Goal: Information Seeking & Learning: Learn about a topic

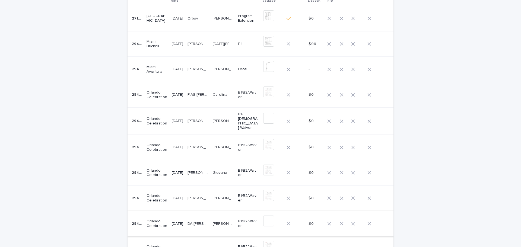
scroll to position [109, 0]
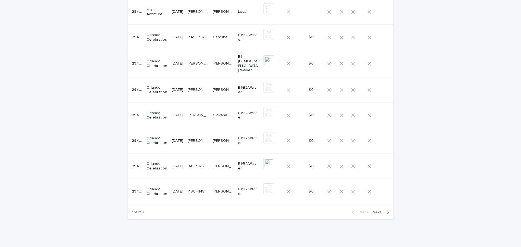
click at [209, 195] on td "PISCHING PISCHING" at bounding box center [197, 192] width 25 height 26
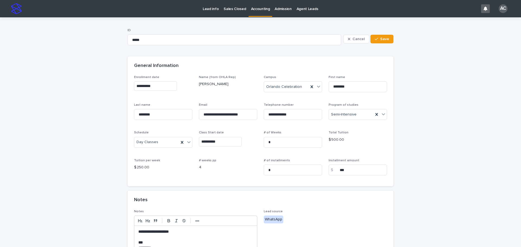
drag, startPoint x: 224, startPoint y: 32, endPoint x: 263, endPoint y: 9, distance: 45.1
click at [263, 9] on p "Accounting" at bounding box center [260, 5] width 19 height 11
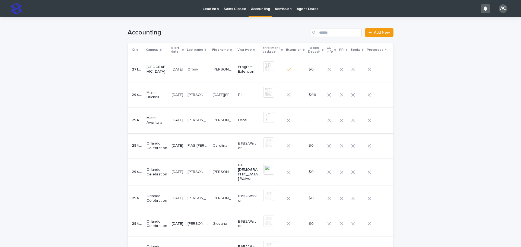
scroll to position [27, 0]
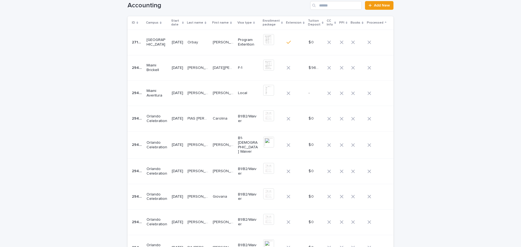
click at [221, 94] on p "[PERSON_NAME]" at bounding box center [224, 93] width 22 height 6
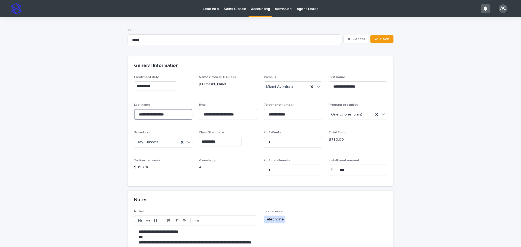
drag, startPoint x: 141, startPoint y: 110, endPoint x: 101, endPoint y: 108, distance: 40.0
click at [101, 108] on div "**********" at bounding box center [260, 213] width 521 height 393
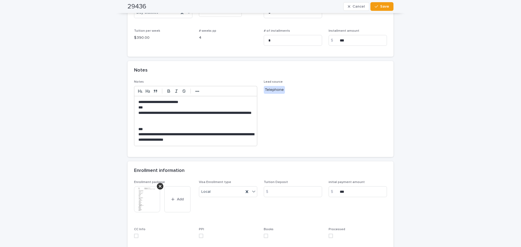
scroll to position [136, 0]
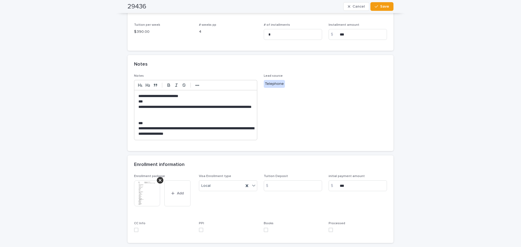
click at [152, 198] on img at bounding box center [147, 193] width 26 height 26
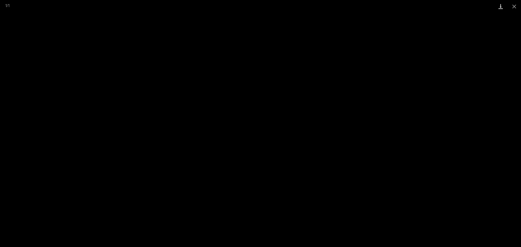
click at [502, 7] on link "Download" at bounding box center [501, 6] width 14 height 13
click at [515, 2] on button "Close gallery" at bounding box center [514, 6] width 14 height 13
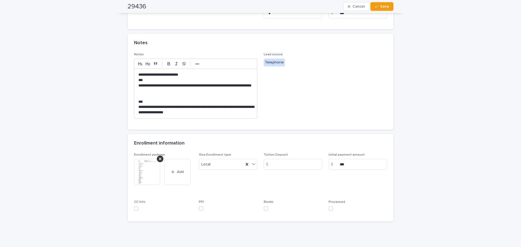
scroll to position [178, 0]
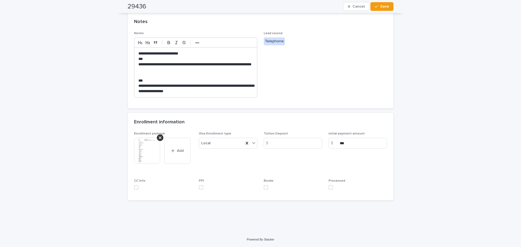
click at [197, 89] on p "**********" at bounding box center [195, 88] width 114 height 11
click at [329, 187] on span at bounding box center [331, 187] width 4 height 4
click at [153, 154] on img at bounding box center [147, 151] width 26 height 26
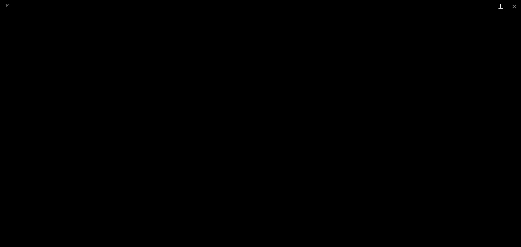
drag, startPoint x: 510, startPoint y: 6, endPoint x: 501, endPoint y: 10, distance: 9.9
click at [510, 6] on button "Close gallery" at bounding box center [514, 6] width 14 height 13
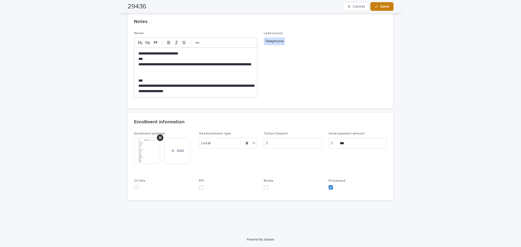
click at [375, 11] on button "Save" at bounding box center [381, 6] width 23 height 9
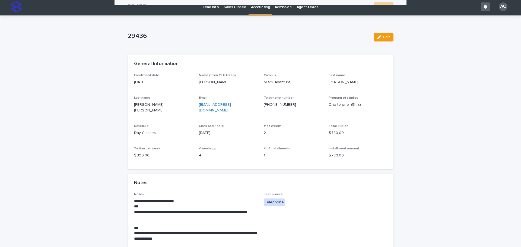
scroll to position [0, 0]
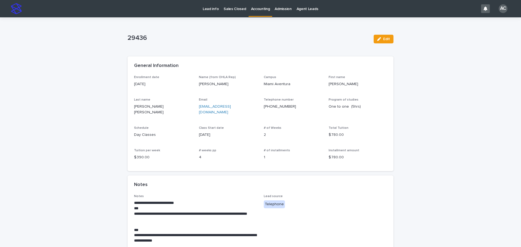
click at [256, 7] on p "Accounting" at bounding box center [260, 5] width 19 height 11
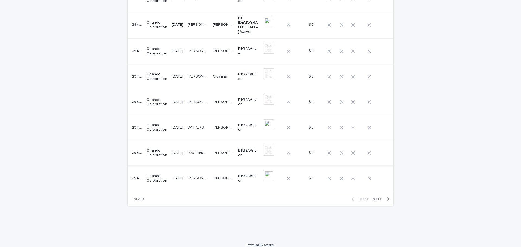
scroll to position [126, 0]
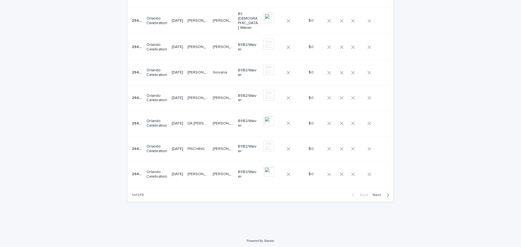
click at [381, 195] on button "Next" at bounding box center [381, 195] width 23 height 5
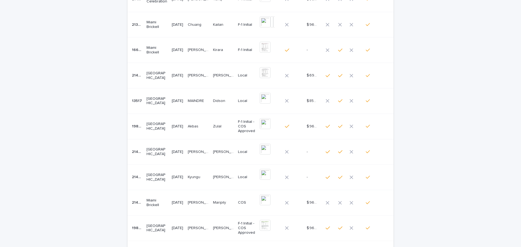
scroll to position [126, 0]
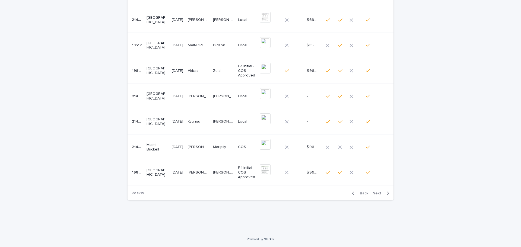
click at [362, 194] on span "Back" at bounding box center [362, 194] width 12 height 4
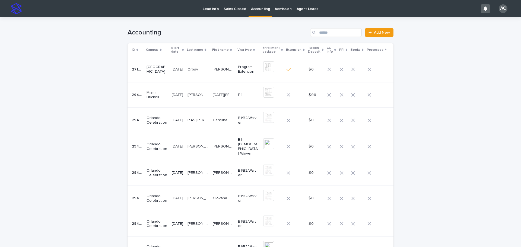
click at [208, 125] on div "PIAS ZUCHETTO DA [PERSON_NAME] [PERSON_NAME] [PERSON_NAME]" at bounding box center [197, 120] width 21 height 9
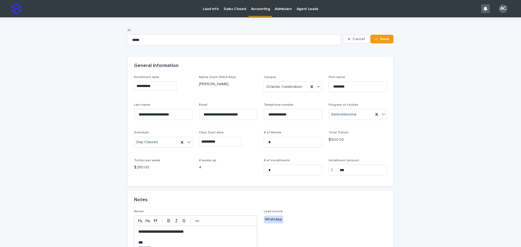
scroll to position [136, 0]
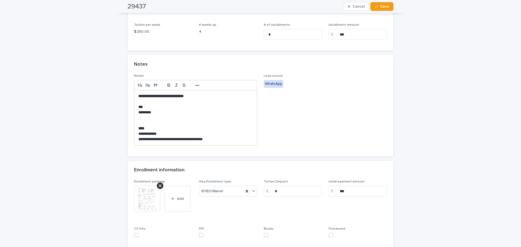
click at [136, 191] on img at bounding box center [147, 199] width 26 height 26
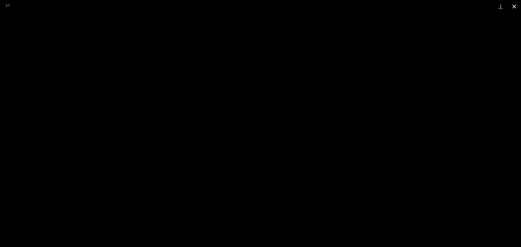
click at [518, 7] on button "Close gallery" at bounding box center [514, 6] width 14 height 13
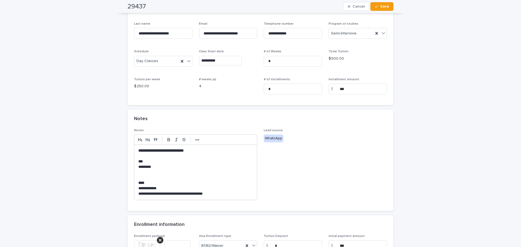
scroll to position [27, 0]
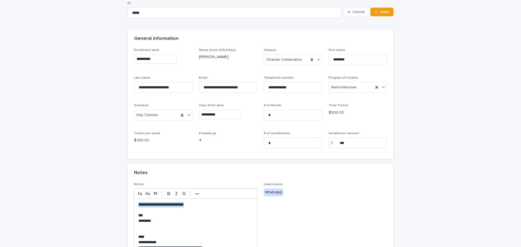
drag, startPoint x: 209, startPoint y: 204, endPoint x: 121, endPoint y: 201, distance: 88.2
click at [121, 201] on div "**********" at bounding box center [260, 189] width 521 height 398
copy strong "**********"
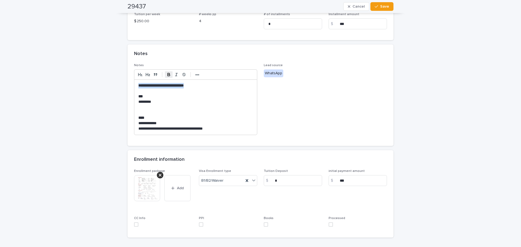
scroll to position [184, 0]
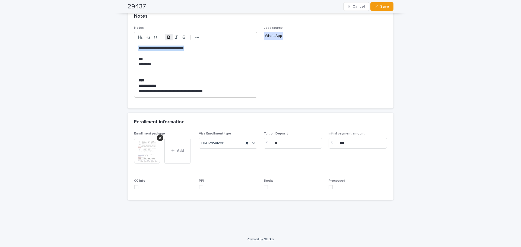
click at [138, 145] on img at bounding box center [147, 151] width 26 height 26
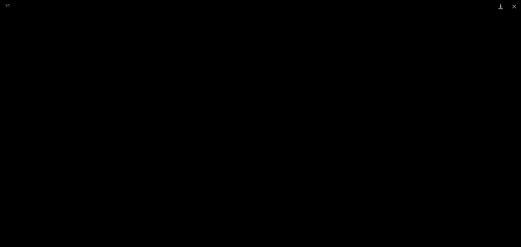
click at [500, 6] on link "Download" at bounding box center [501, 6] width 14 height 13
drag, startPoint x: 513, startPoint y: 6, endPoint x: 506, endPoint y: 7, distance: 6.7
click at [513, 6] on button "Close gallery" at bounding box center [514, 6] width 14 height 13
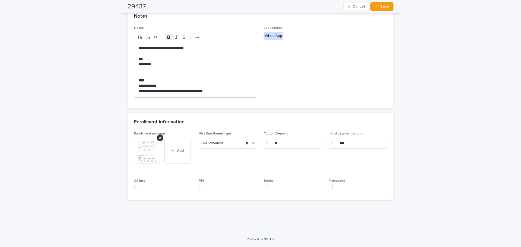
click at [248, 63] on p "*********" at bounding box center [195, 64] width 114 height 5
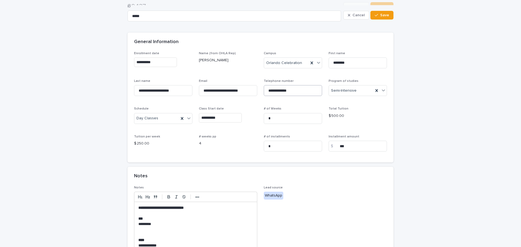
scroll to position [0, 0]
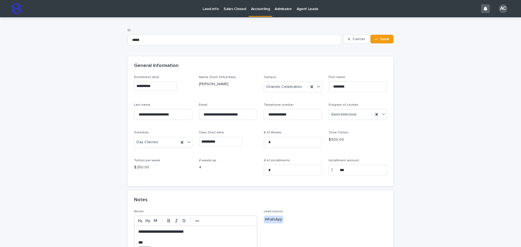
click at [263, 10] on p "Accounting" at bounding box center [260, 5] width 19 height 11
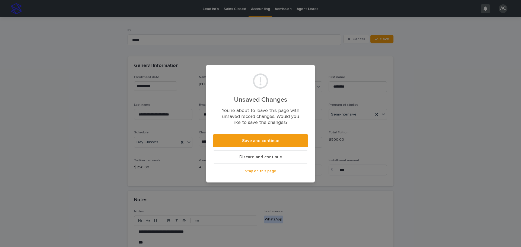
click at [254, 156] on span "Discard and continue" at bounding box center [260, 157] width 43 height 4
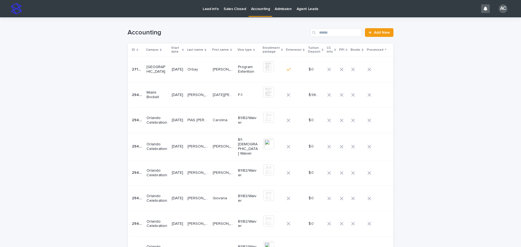
click at [218, 203] on td "[PERSON_NAME] [PERSON_NAME]" at bounding box center [223, 199] width 25 height 26
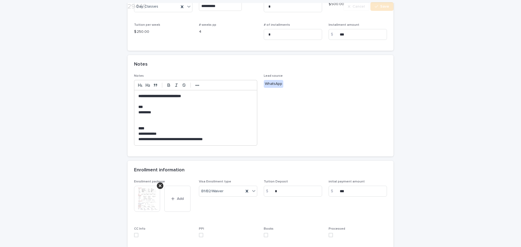
scroll to position [163, 0]
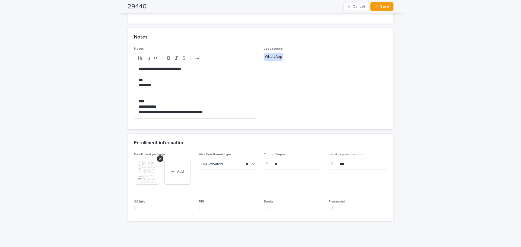
click at [139, 171] on img at bounding box center [147, 172] width 26 height 26
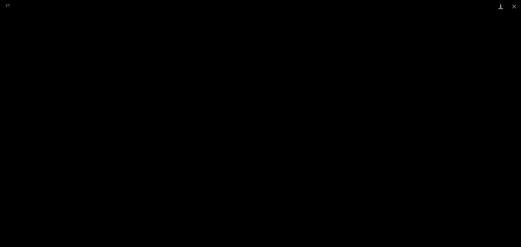
click at [495, 7] on link "Download" at bounding box center [501, 6] width 14 height 13
click at [510, 0] on button "Close gallery" at bounding box center [514, 6] width 14 height 13
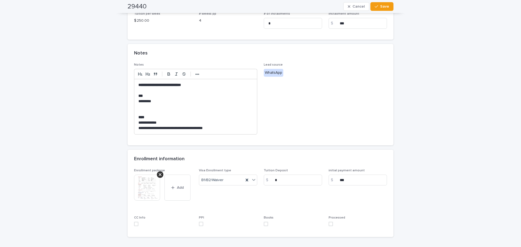
scroll to position [184, 0]
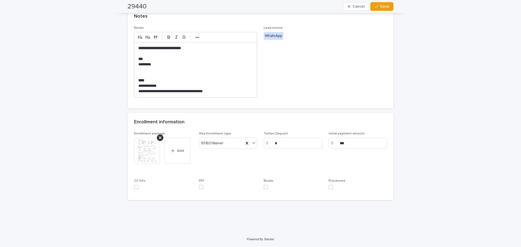
click at [180, 91] on p "**********" at bounding box center [195, 91] width 114 height 5
click at [213, 91] on p "**********" at bounding box center [195, 91] width 114 height 5
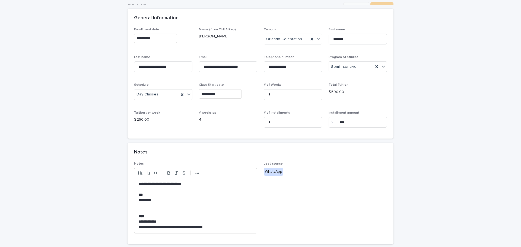
scroll to position [0, 0]
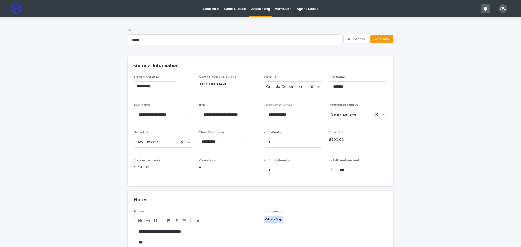
click at [259, 13] on link "Accounting" at bounding box center [261, 8] width 24 height 16
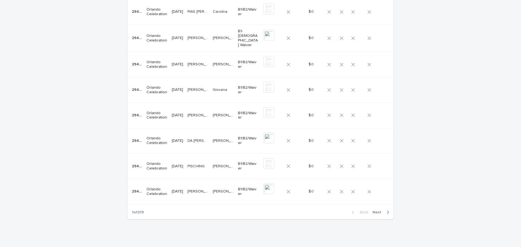
click at [373, 212] on span "Next" at bounding box center [378, 213] width 12 height 4
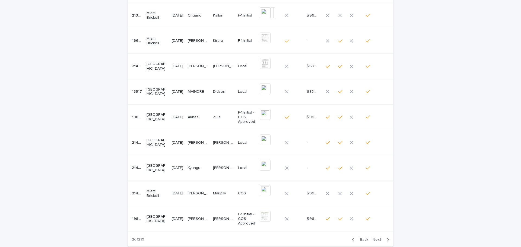
scroll to position [126, 0]
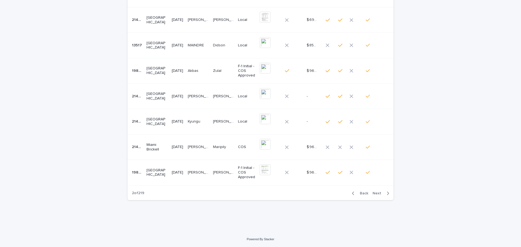
click at [356, 190] on div "Back Next" at bounding box center [371, 194] width 46 height 14
click at [357, 198] on div "Back Next" at bounding box center [371, 194] width 46 height 14
click at [356, 196] on button "Back" at bounding box center [359, 193] width 23 height 5
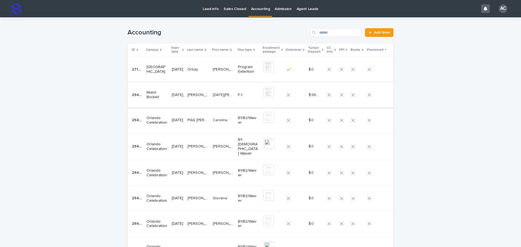
scroll to position [126, 0]
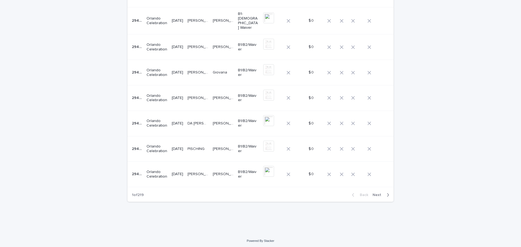
drag, startPoint x: 382, startPoint y: 193, endPoint x: 374, endPoint y: 187, distance: 11.0
click at [382, 193] on button "Next" at bounding box center [381, 195] width 23 height 5
